Goal: Task Accomplishment & Management: Manage account settings

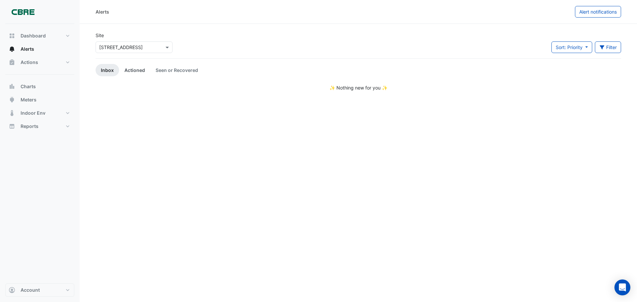
click at [138, 71] on link "Actioned" at bounding box center [134, 70] width 31 height 12
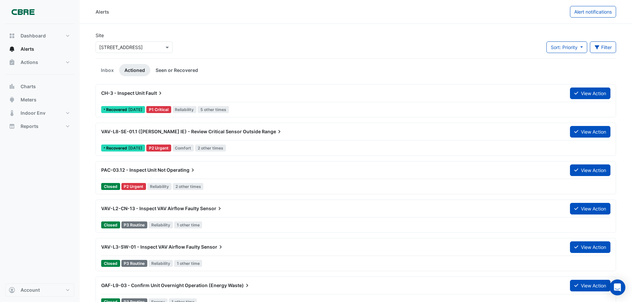
click at [171, 67] on link "Seen or Recovered" at bounding box center [176, 70] width 53 height 12
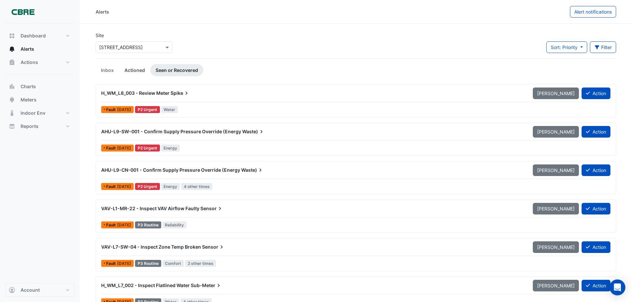
click at [131, 69] on link "Actioned" at bounding box center [134, 70] width 31 height 12
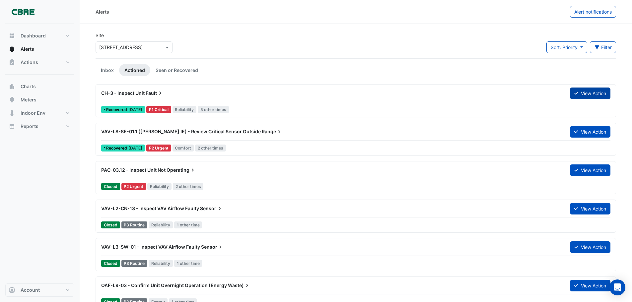
click at [584, 90] on button "View Action" at bounding box center [590, 94] width 40 height 12
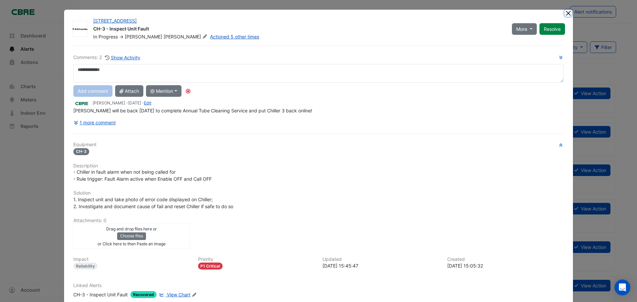
click at [564, 11] on button "Close" at bounding box center [567, 13] width 7 height 7
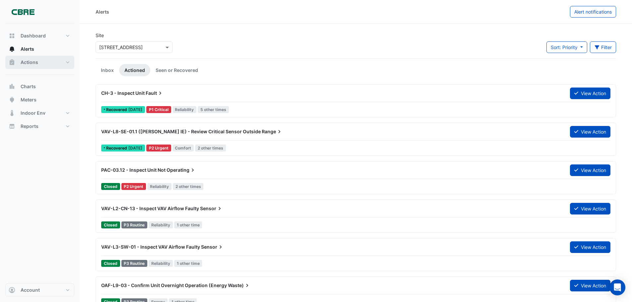
click at [25, 61] on span "Actions" at bounding box center [30, 62] width 18 height 7
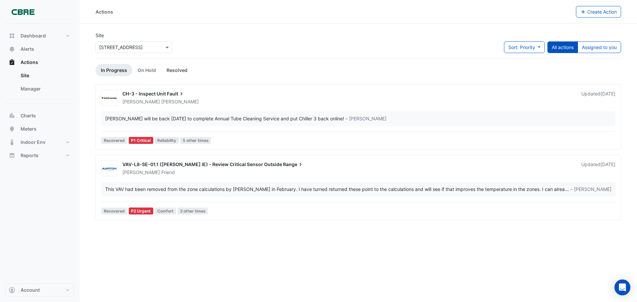
click at [166, 69] on link "Resolved" at bounding box center [177, 70] width 32 height 12
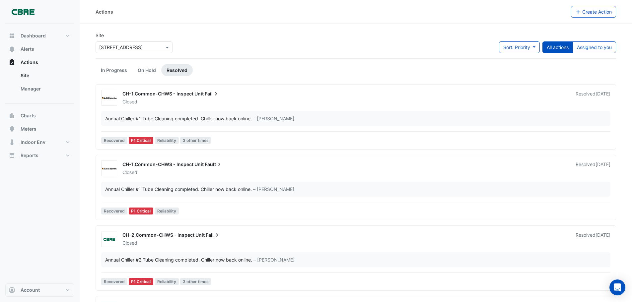
drag, startPoint x: 169, startPoint y: 118, endPoint x: 130, endPoint y: 115, distance: 39.2
click at [130, 115] on div "Annual Chiller #1 Tube Cleaning completed. Chiller now back online." at bounding box center [178, 118] width 147 height 7
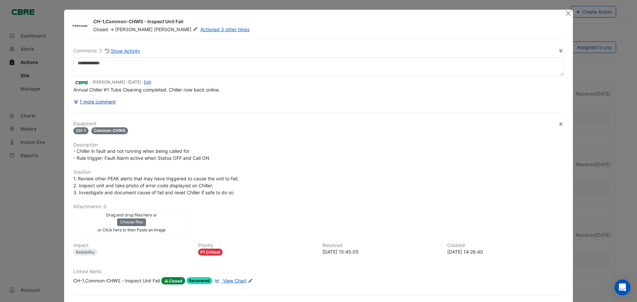
click at [103, 103] on button "1 more comment" at bounding box center [94, 102] width 43 height 12
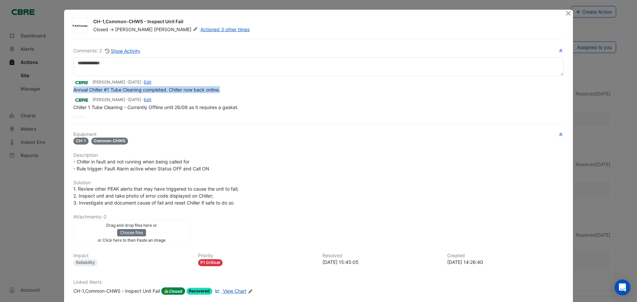
drag, startPoint x: 221, startPoint y: 91, endPoint x: 71, endPoint y: 92, distance: 150.2
click at [73, 92] on div "Annual Chiller #1 Tube Cleaning completed. Chiller now back online." at bounding box center [318, 89] width 490 height 7
copy span "Annual Chiller #1 Tube Cleaning completed. Chiller now back online."
click at [565, 14] on button "Close" at bounding box center [567, 13] width 7 height 7
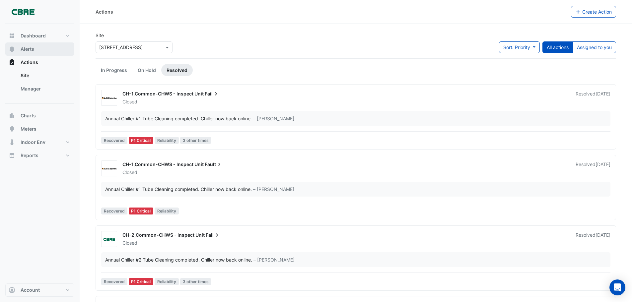
click at [34, 48] on button "Alerts" at bounding box center [39, 48] width 69 height 13
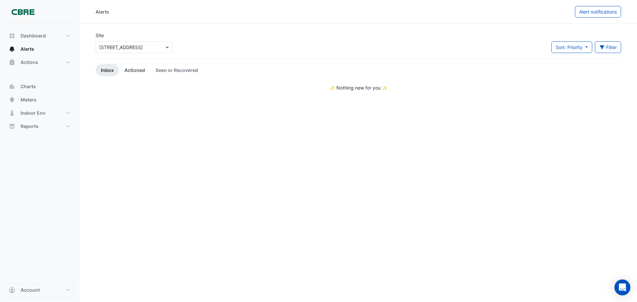
click at [130, 69] on link "Actioned" at bounding box center [134, 70] width 31 height 12
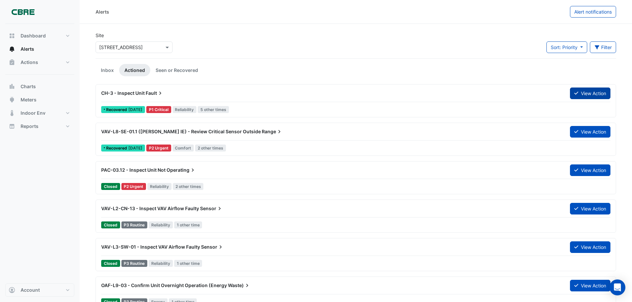
click at [588, 92] on button "View Action" at bounding box center [590, 94] width 40 height 12
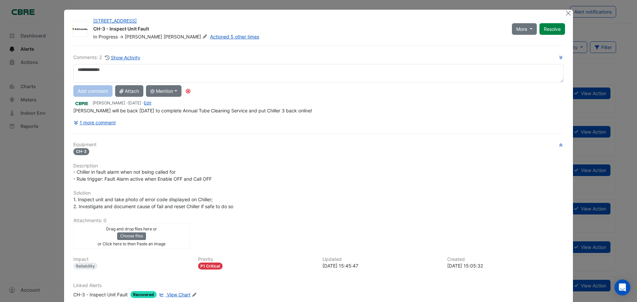
click at [126, 72] on textarea at bounding box center [318, 73] width 490 height 19
click at [111, 68] on textarea "**********" at bounding box center [318, 73] width 490 height 19
type textarea "**********"
click at [87, 91] on button "Add comment" at bounding box center [92, 91] width 39 height 12
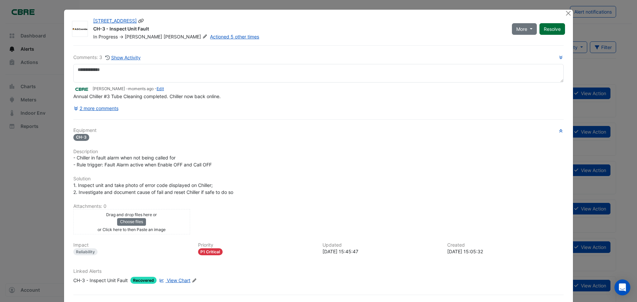
click at [547, 26] on button "Resolve" at bounding box center [552, 29] width 26 height 12
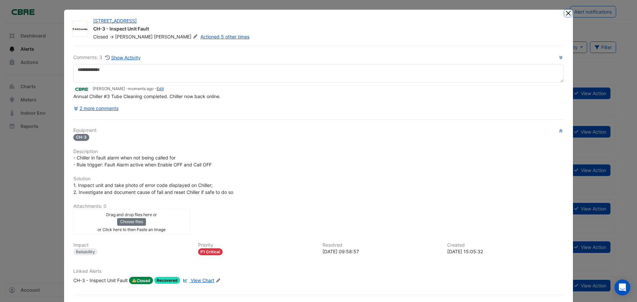
click at [564, 14] on button "Close" at bounding box center [567, 13] width 7 height 7
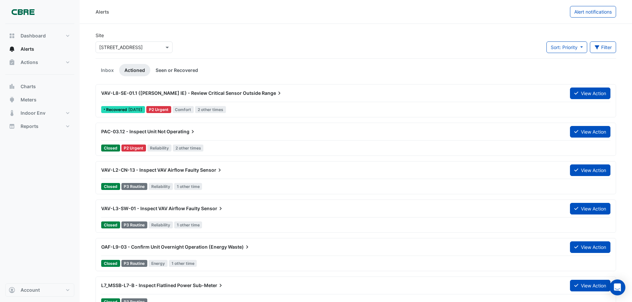
click at [173, 68] on link "Seen or Recovered" at bounding box center [176, 70] width 53 height 12
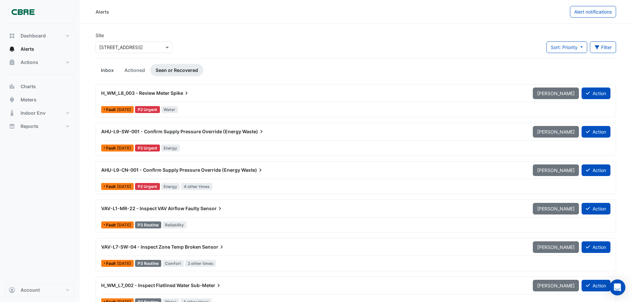
click at [110, 71] on link "Inbox" at bounding box center [108, 70] width 24 height 12
